Goal: Find specific page/section: Find specific page/section

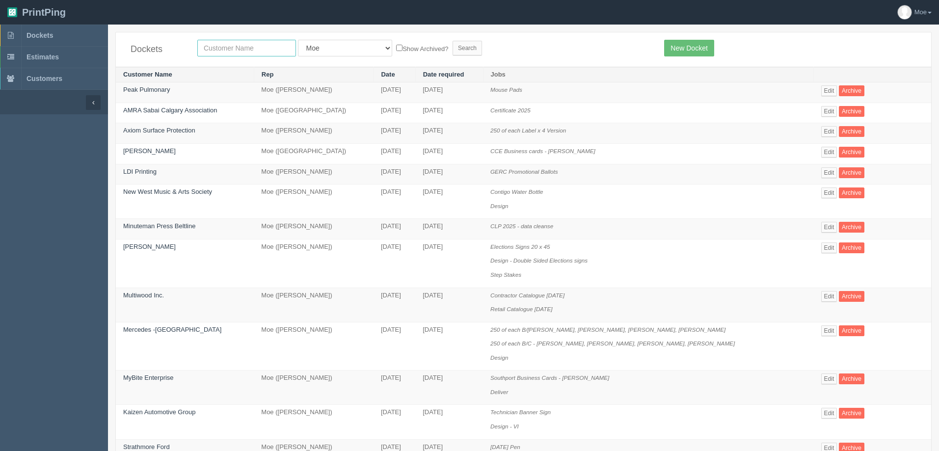
click at [258, 52] on input "text" at bounding box center [246, 48] width 99 height 17
type input "inland"
drag, startPoint x: 422, startPoint y: 43, endPoint x: 430, endPoint y: 47, distance: 8.8
click at [453, 43] on input "Search" at bounding box center [467, 48] width 29 height 15
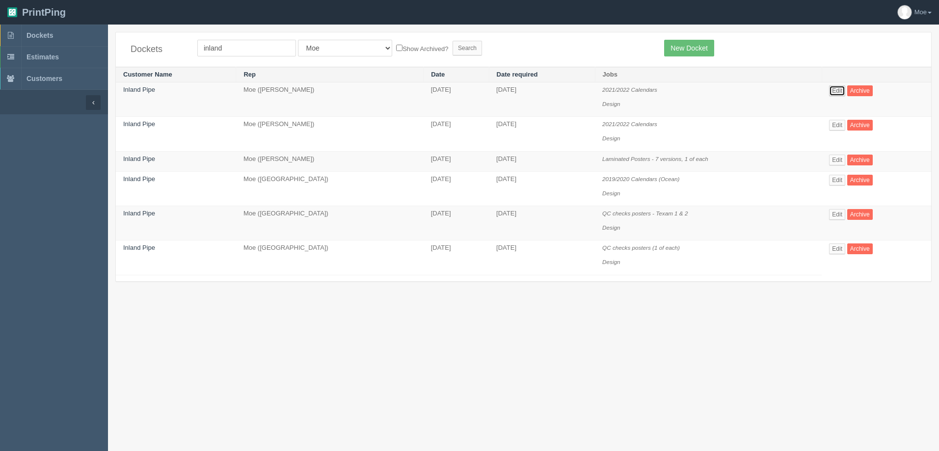
click at [842, 92] on link "Edit" at bounding box center [837, 90] width 16 height 11
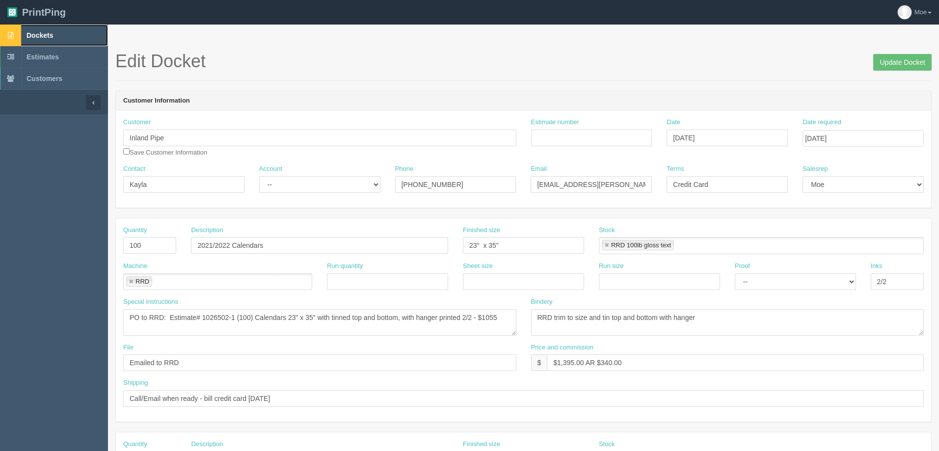
click at [39, 33] on span "Dockets" at bounding box center [40, 35] width 27 height 8
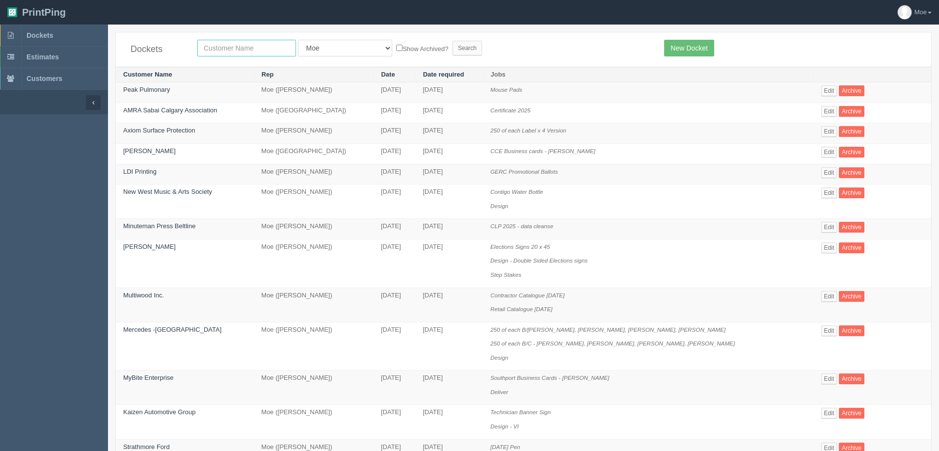
click at [272, 48] on input "text" at bounding box center [246, 48] width 99 height 17
type input "mahogany"
click at [440, 41] on form "mahogany All Users Ali Ali Test 1 Aly Amy Ankit Arif Brandon Dan France Greg Ji…" at bounding box center [423, 48] width 452 height 17
click at [453, 43] on input "Search" at bounding box center [467, 48] width 29 height 15
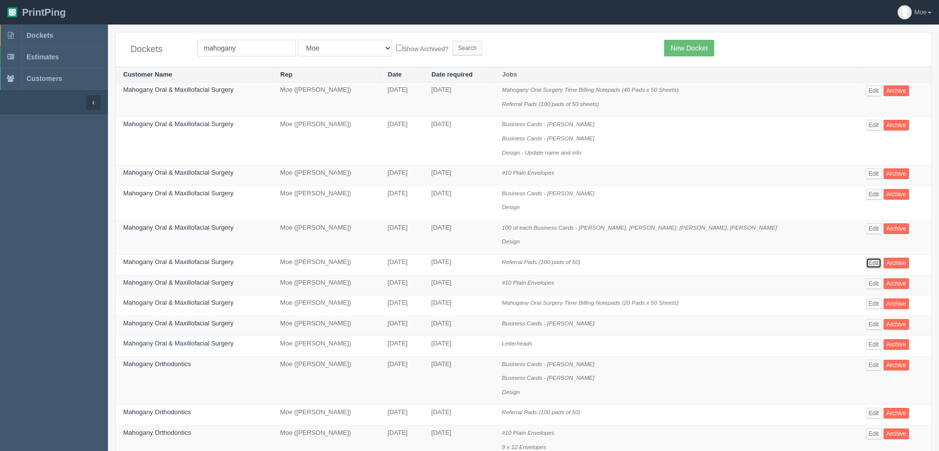
click at [866, 264] on link "Edit" at bounding box center [874, 263] width 16 height 11
